Goal: Check status: Verify the current state of an ongoing process or item

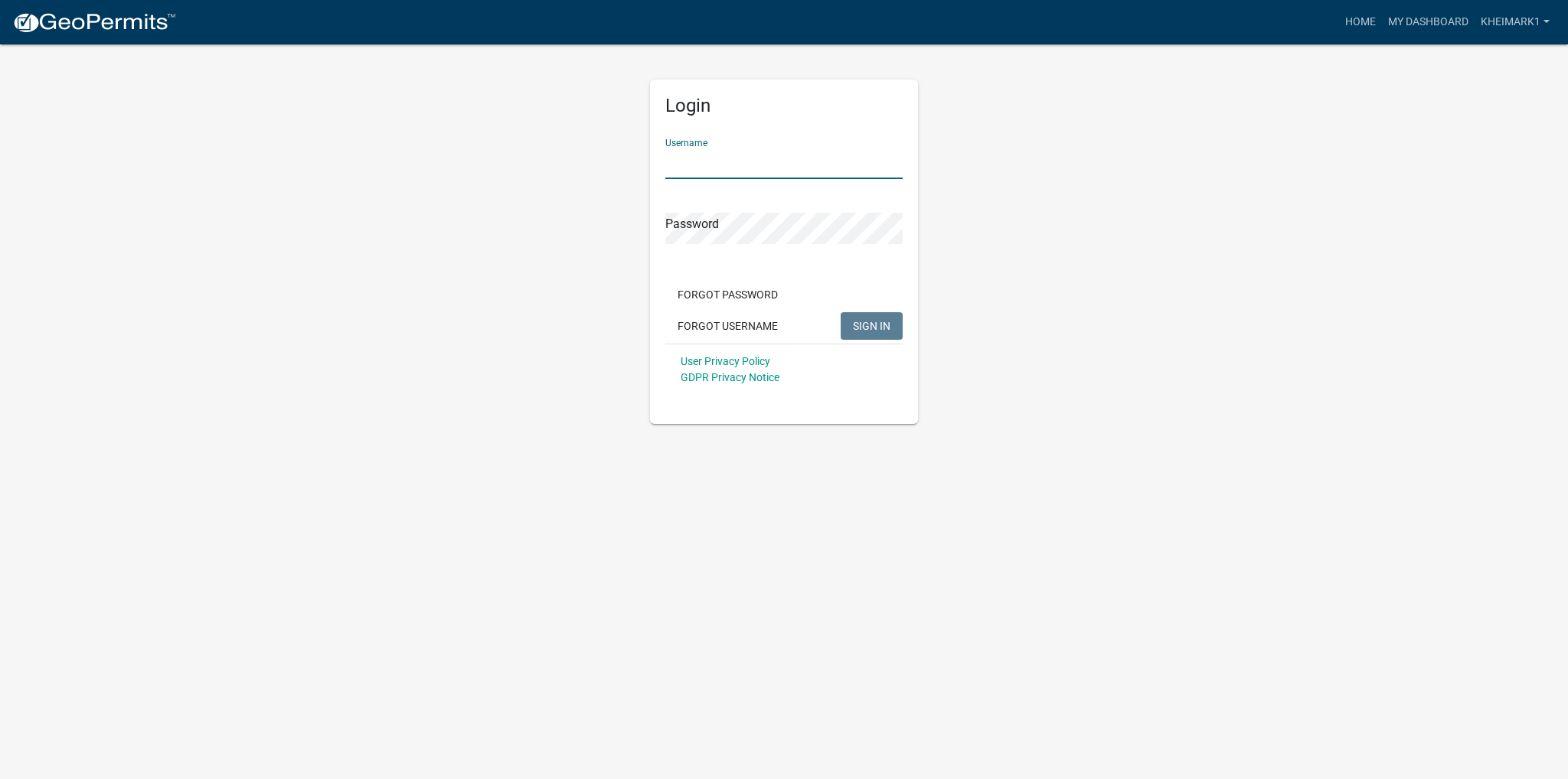
click at [704, 163] on input "Username" at bounding box center [784, 163] width 237 height 32
type input "kheimark1"
click at [868, 324] on span "SIGN IN" at bounding box center [871, 324] width 38 height 13
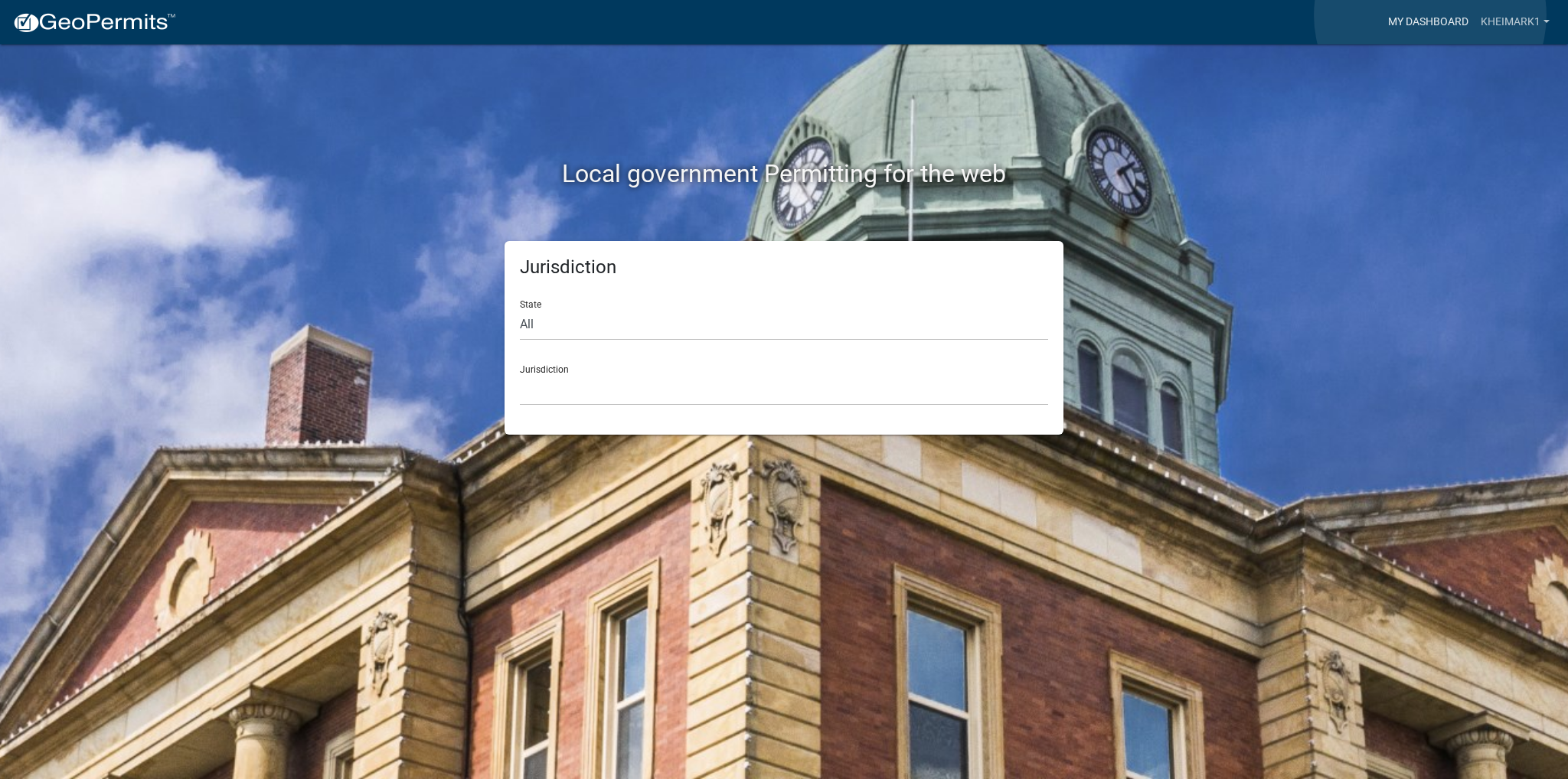
click at [1429, 15] on link "My Dashboard" at bounding box center [1428, 22] width 93 height 29
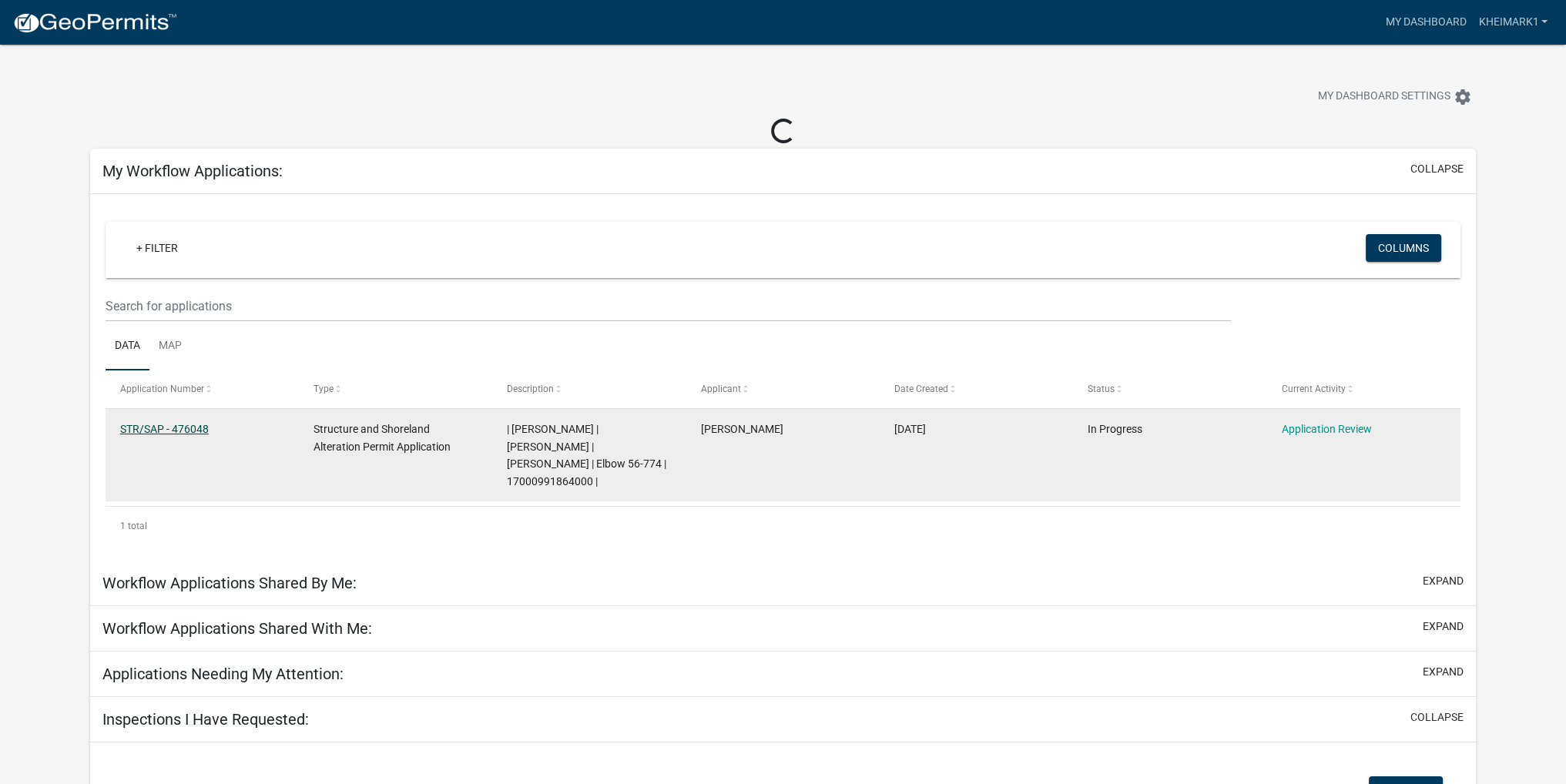
click at [186, 429] on link "STR/SAP - 476048" at bounding box center [164, 429] width 88 height 13
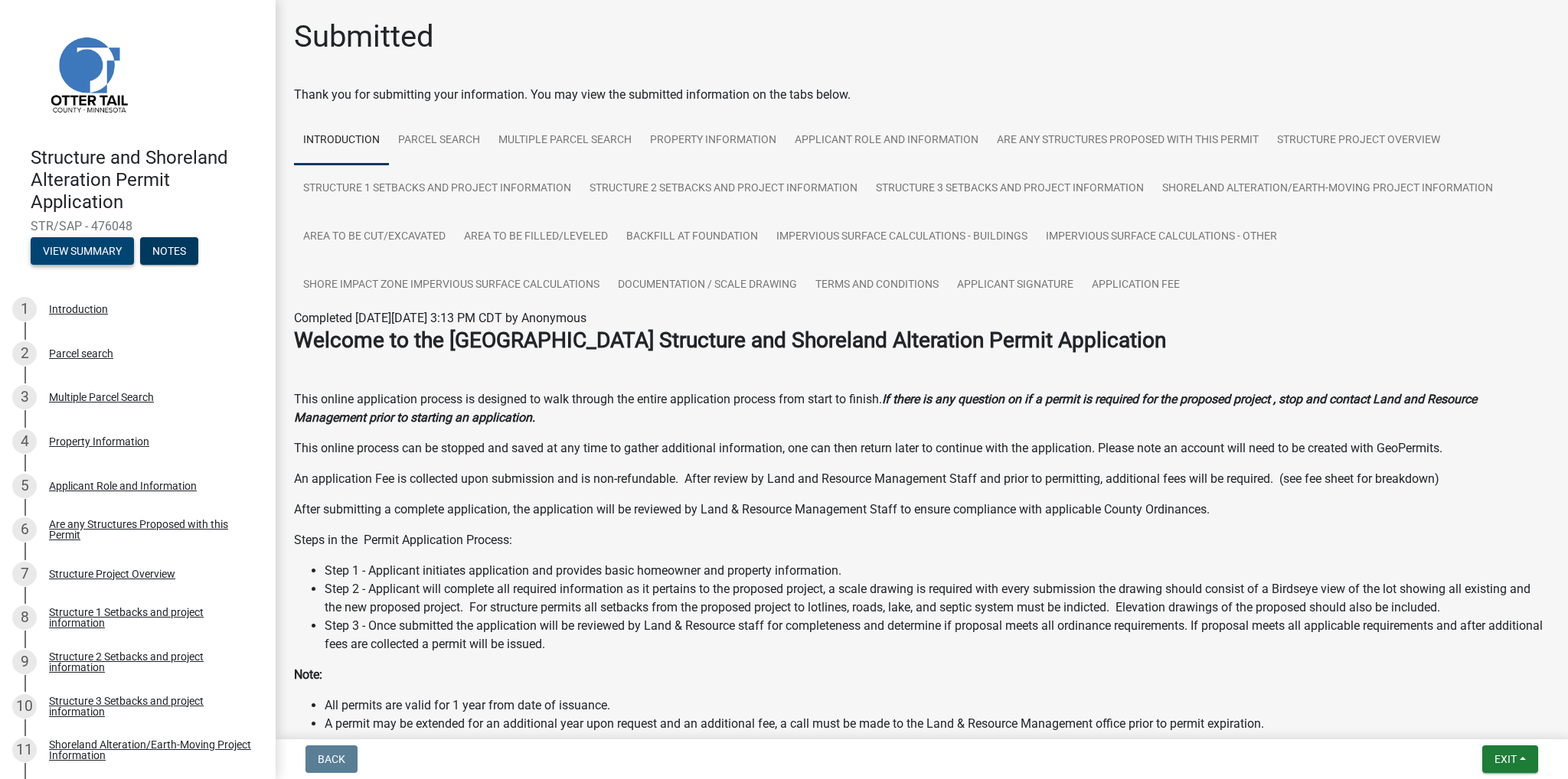
click at [78, 244] on button "View Summary" at bounding box center [83, 250] width 103 height 28
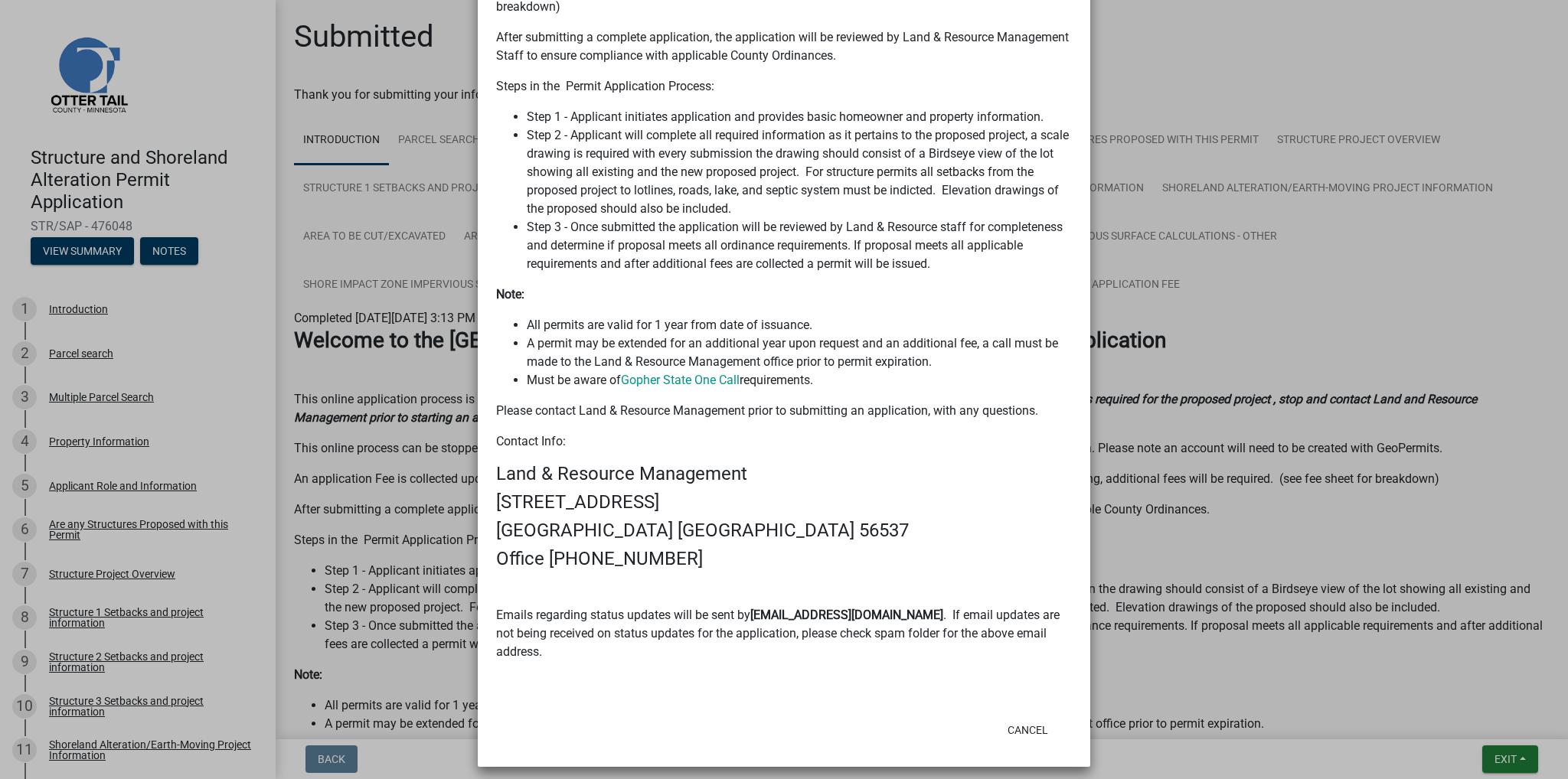
scroll to position [827, 0]
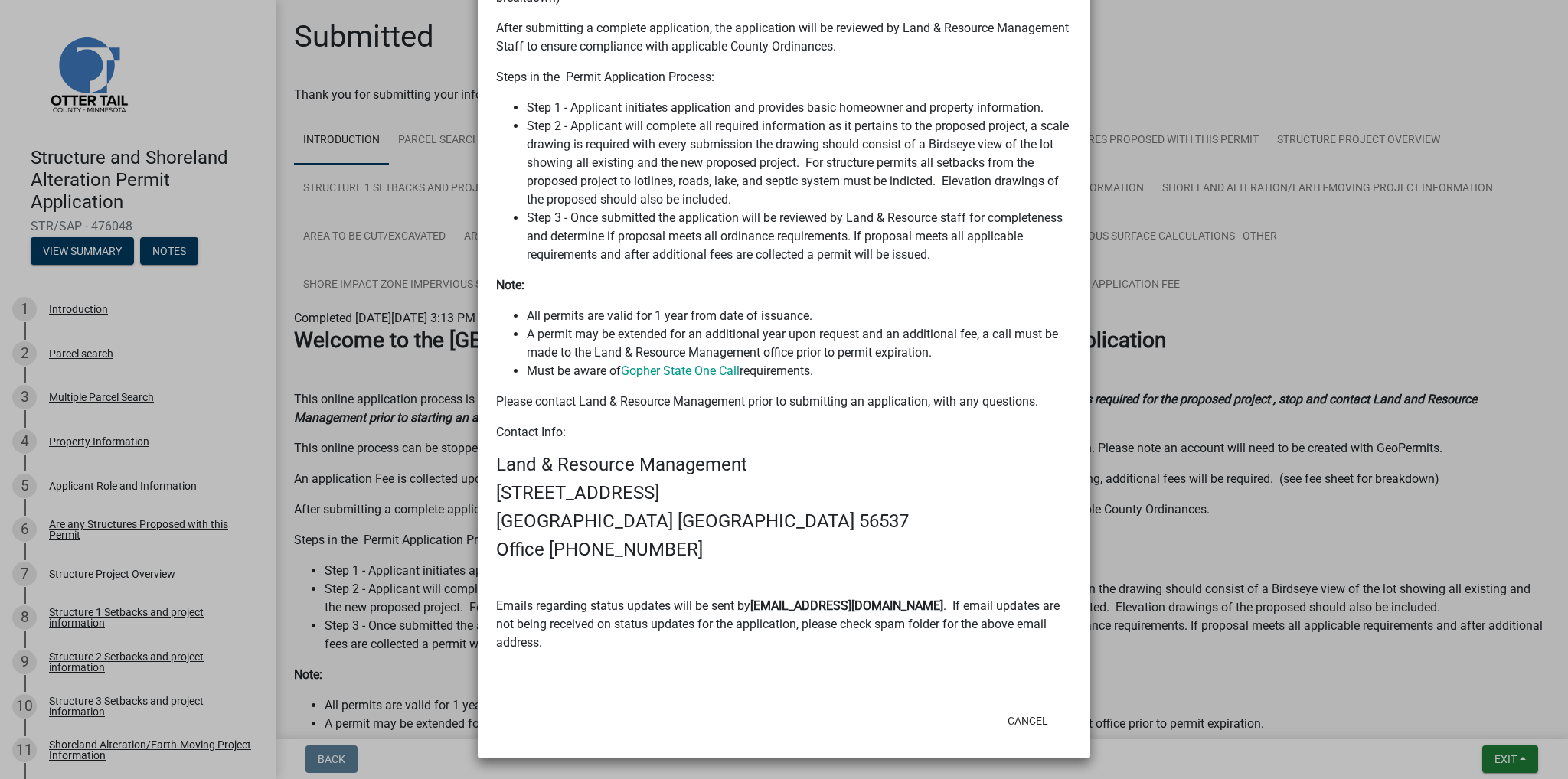
click at [845, 482] on h4 "[STREET_ADDRESS]" at bounding box center [784, 493] width 576 height 23
